Goal: Task Accomplishment & Management: Manage account settings

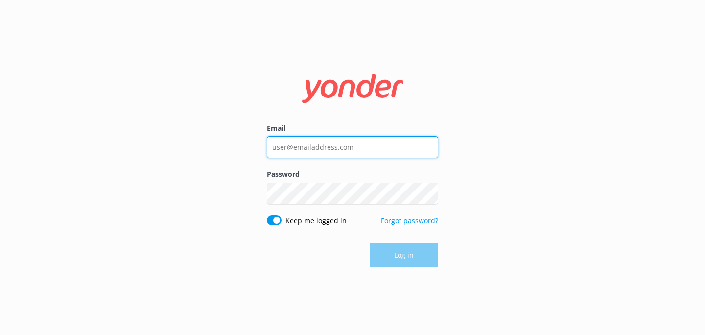
click at [311, 145] on input "Email" at bounding box center [352, 147] width 171 height 22
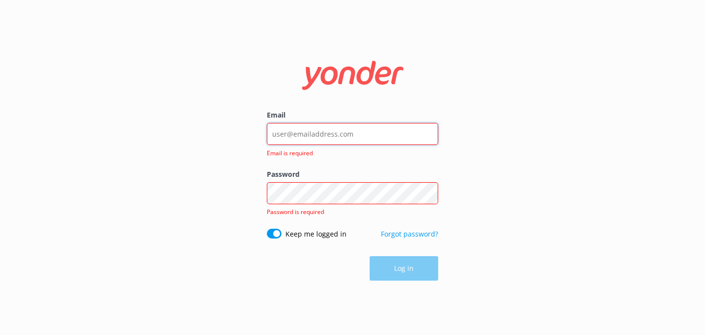
type input "[EMAIL_ADDRESS][DOMAIN_NAME]"
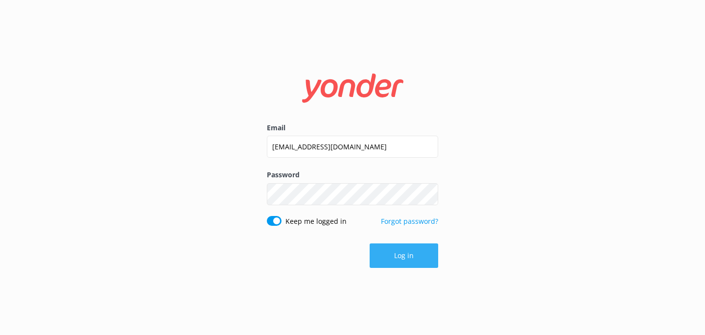
click at [409, 259] on button "Log in" at bounding box center [404, 255] width 69 height 24
